Goal: Navigation & Orientation: Find specific page/section

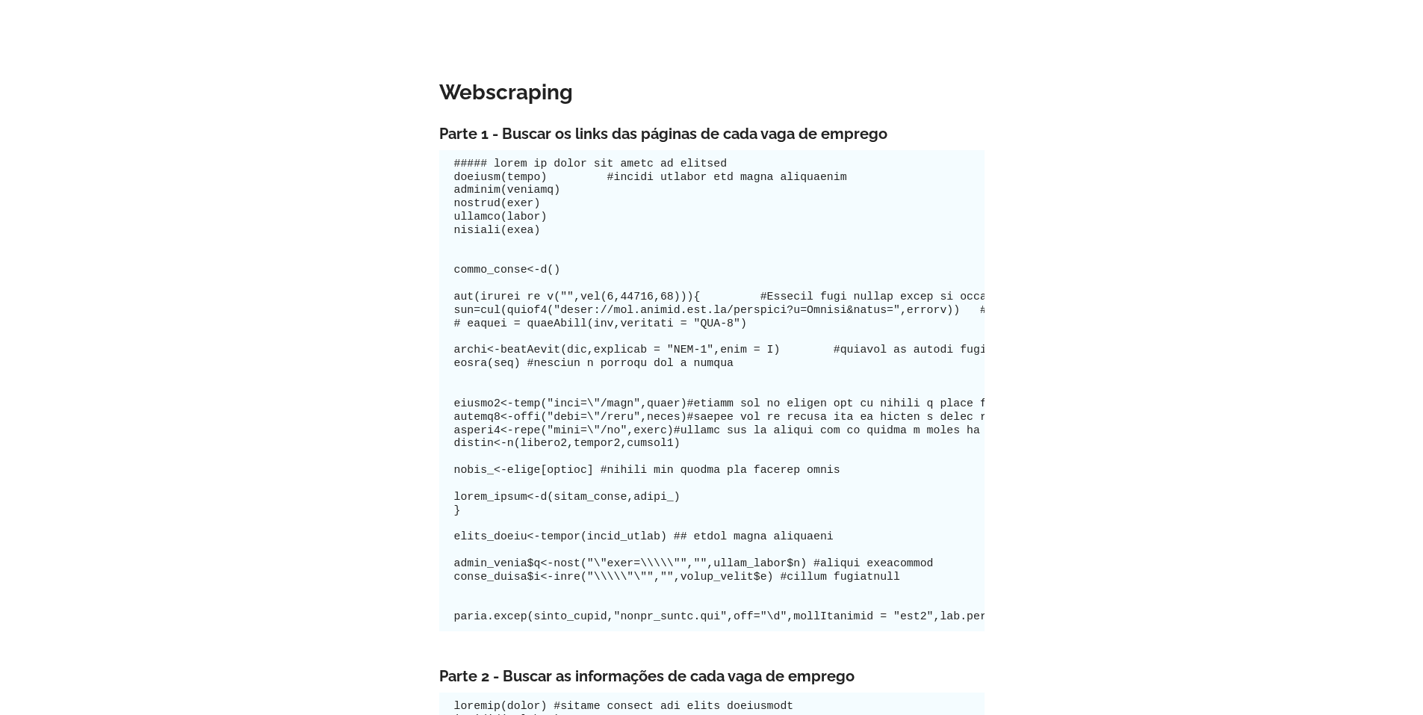
scroll to position [1762, 0]
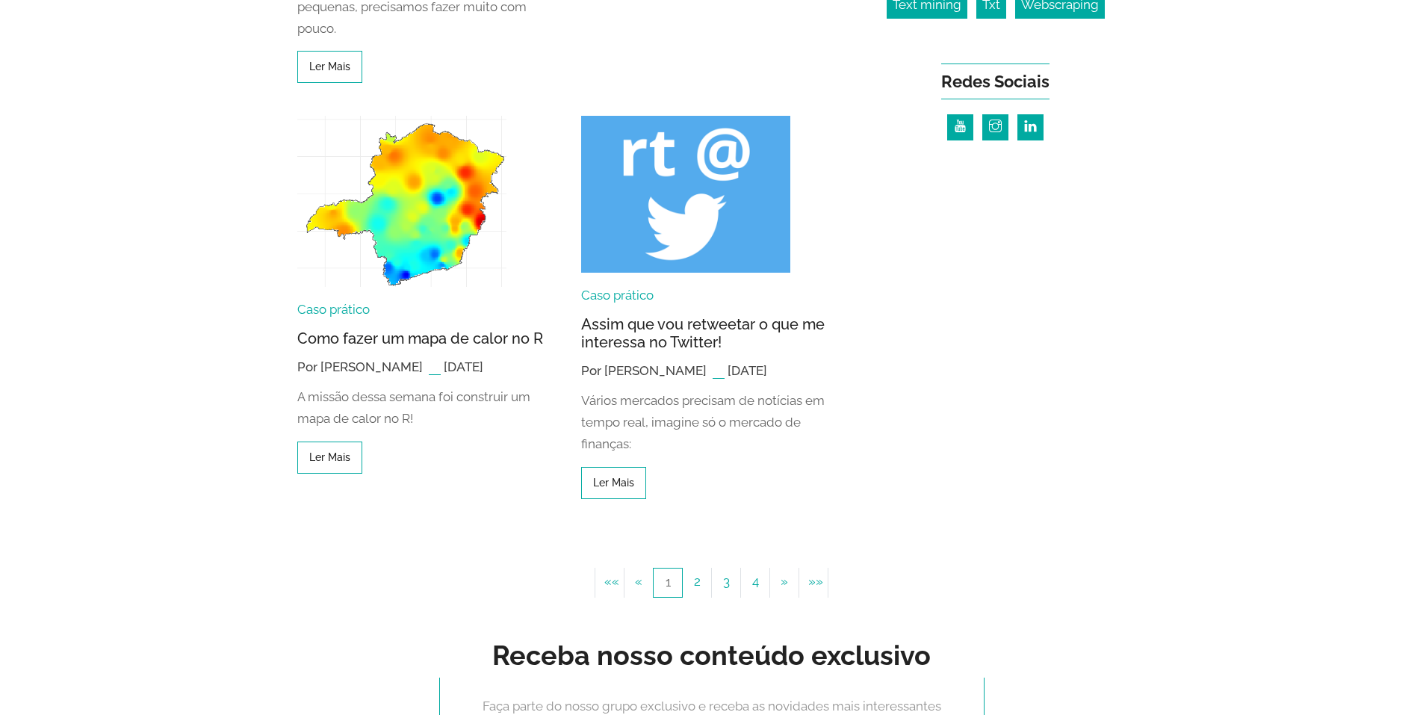
scroll to position [1387, 0]
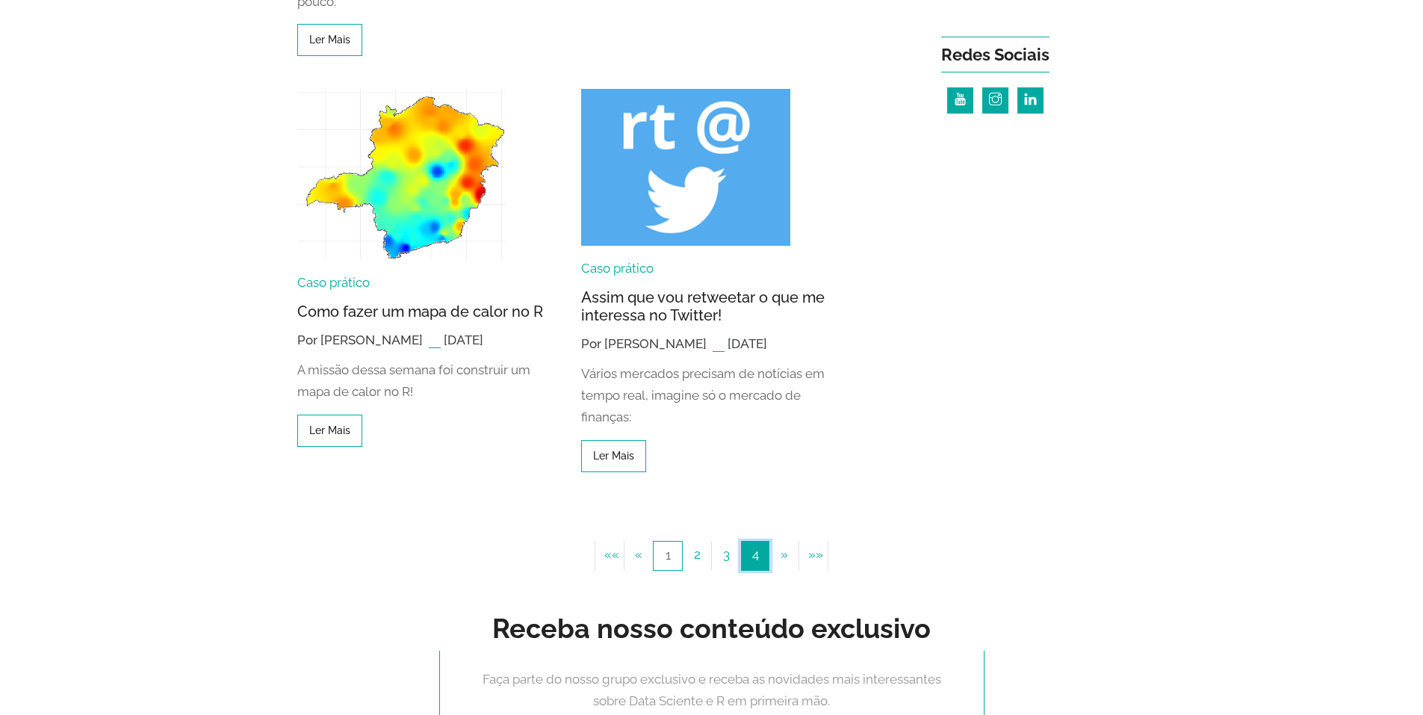
click at [755, 557] on link "4" at bounding box center [755, 556] width 30 height 30
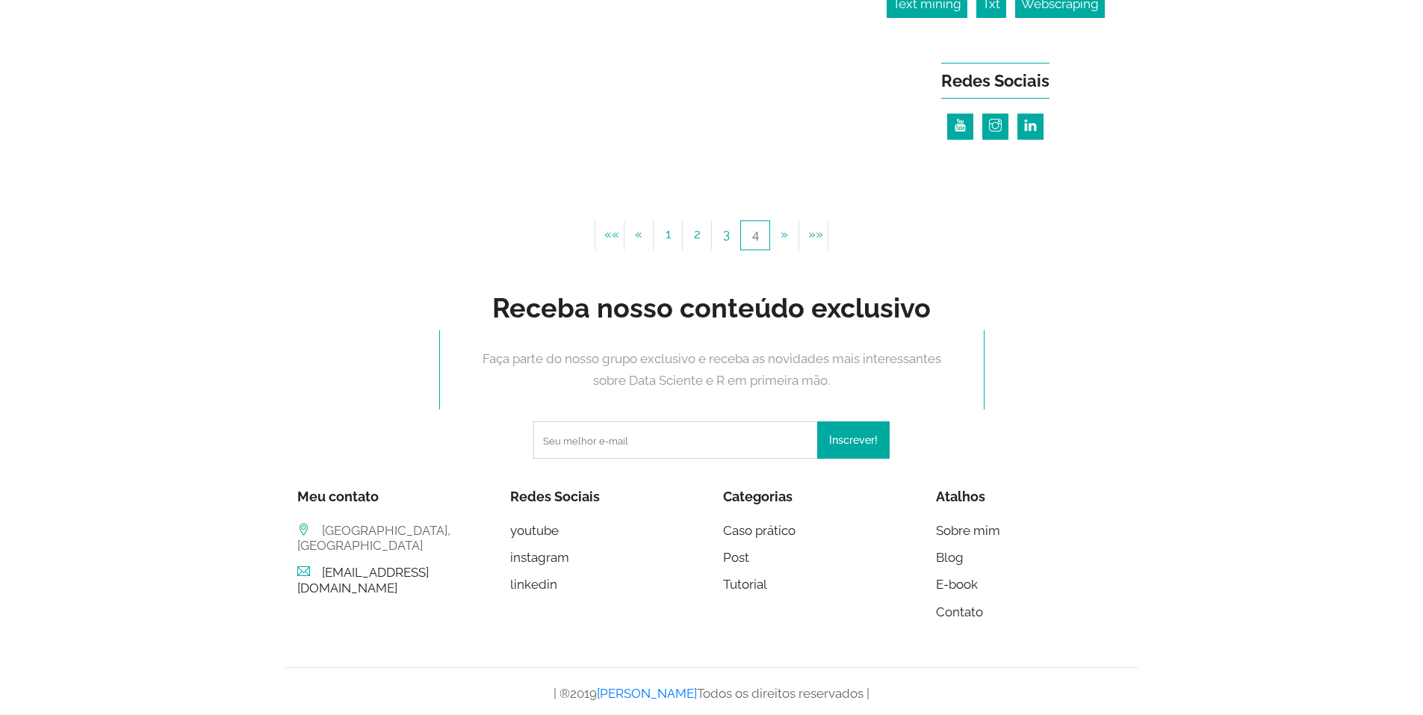
scroll to position [1366, 0]
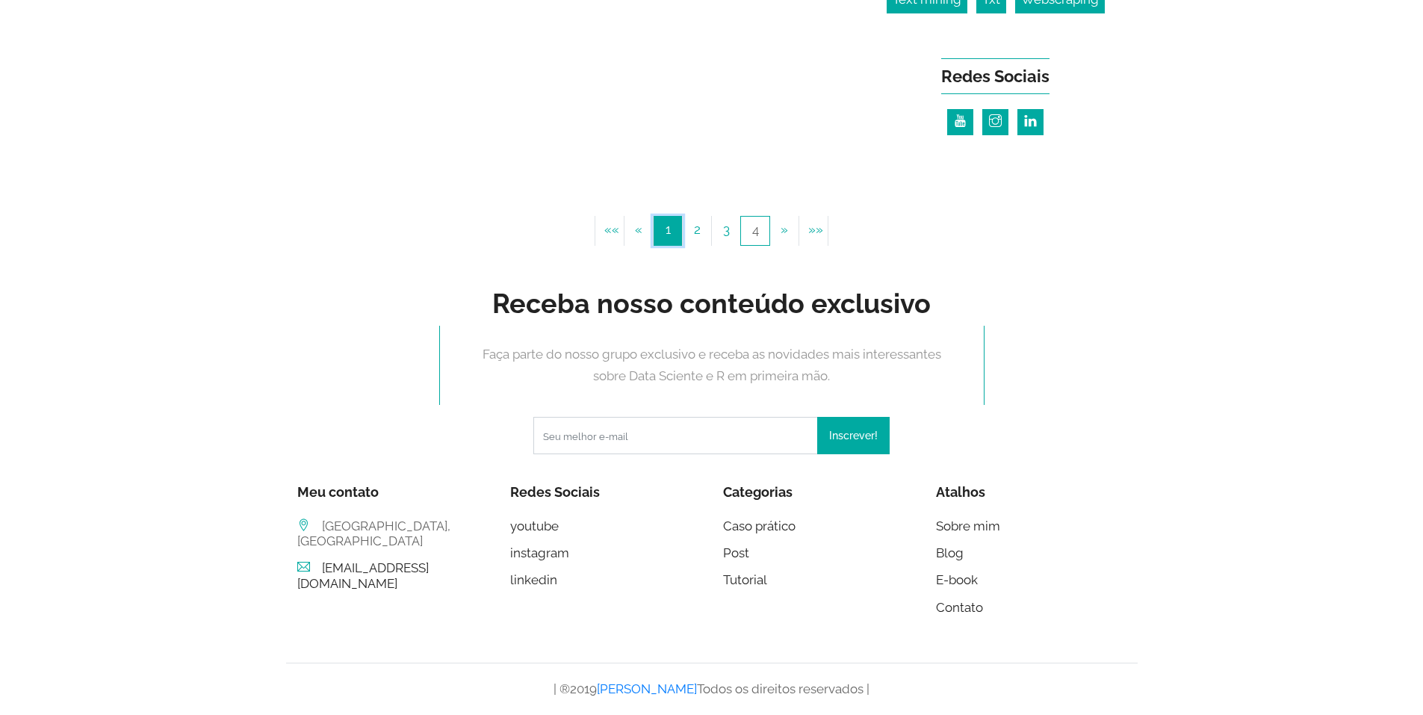
click at [663, 227] on link "1" at bounding box center [668, 231] width 30 height 30
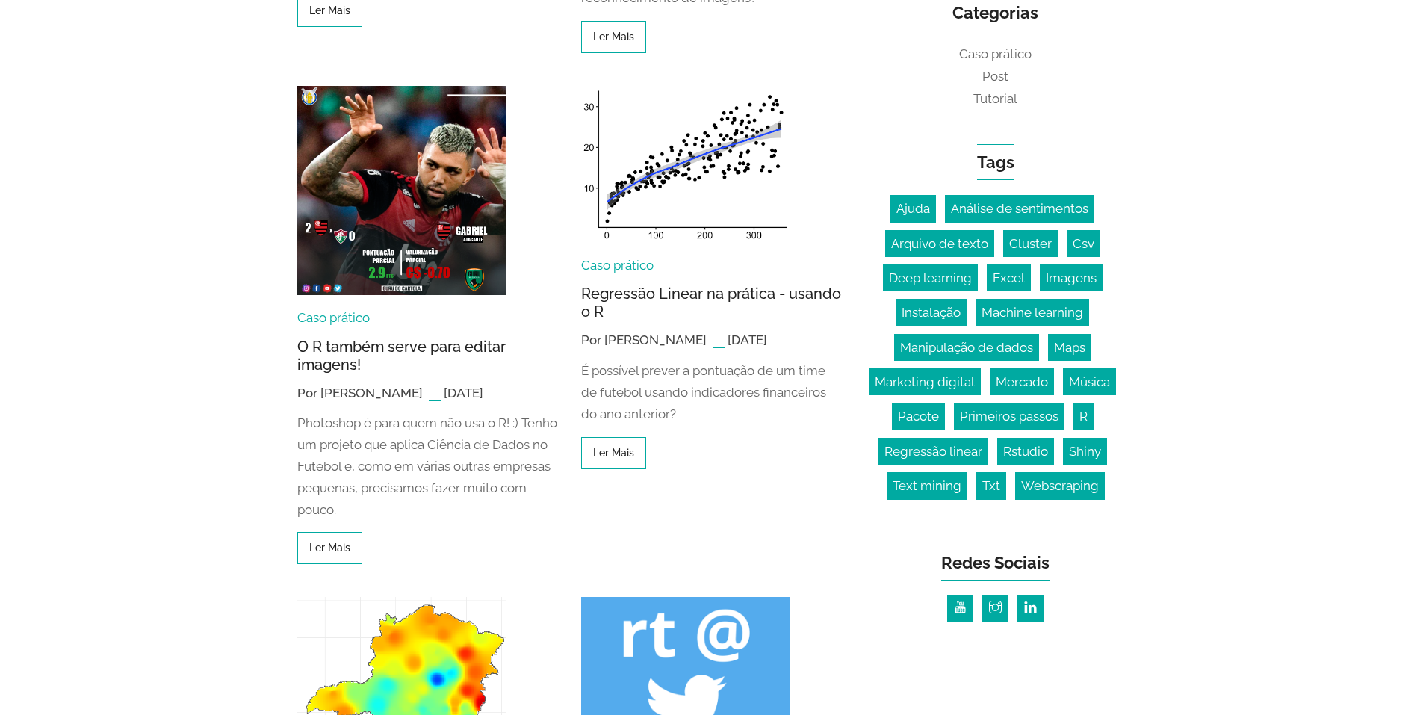
scroll to position [882, 0]
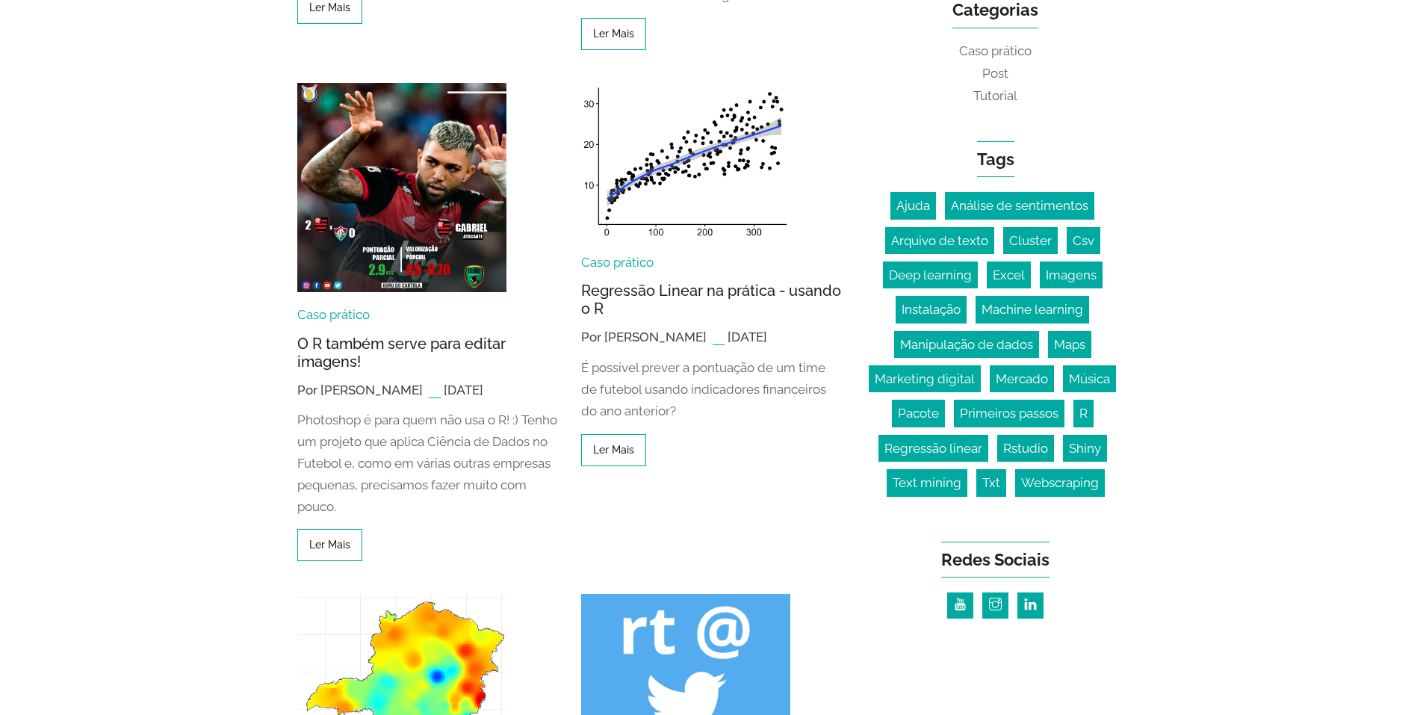
click at [1041, 595] on link at bounding box center [1031, 605] width 26 height 26
